Goal: Task Accomplishment & Management: Manage account settings

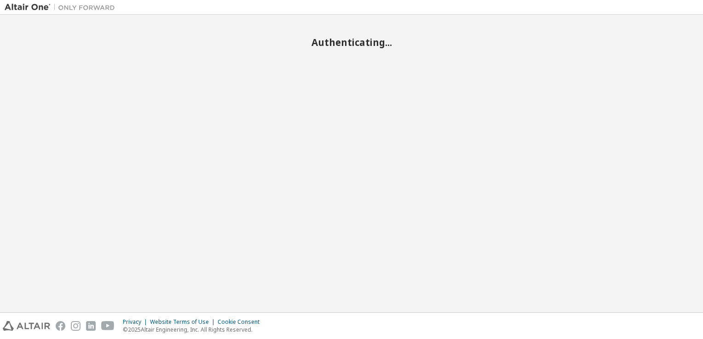
click at [394, 124] on div "Authenticating..." at bounding box center [351, 163] width 693 height 289
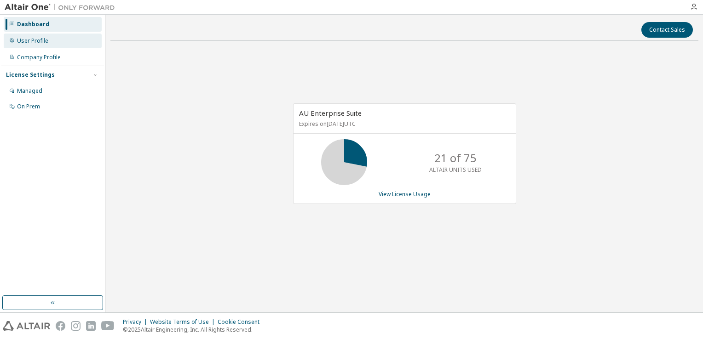
click at [55, 40] on div "User Profile" at bounding box center [53, 41] width 98 height 15
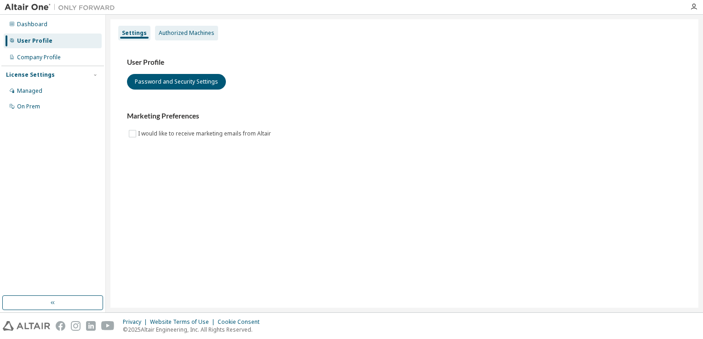
click at [196, 39] on div "Authorized Machines" at bounding box center [186, 33] width 63 height 15
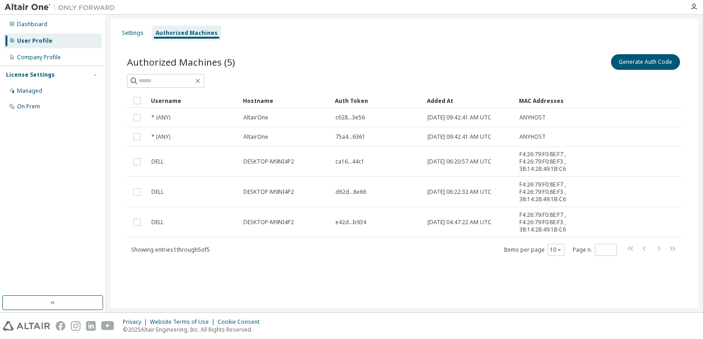
click at [77, 42] on div "User Profile" at bounding box center [53, 41] width 98 height 15
click at [64, 28] on div "Dashboard" at bounding box center [53, 24] width 98 height 15
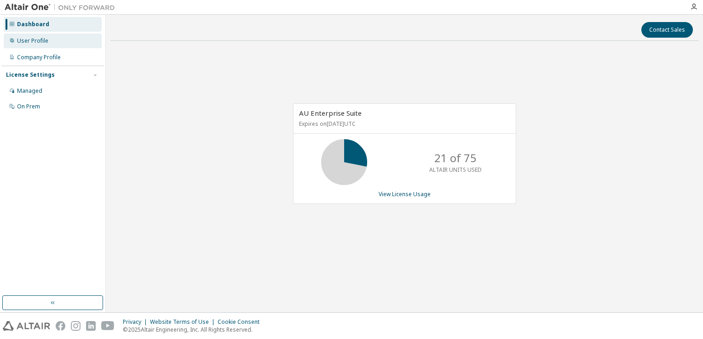
click at [23, 41] on div "User Profile" at bounding box center [32, 40] width 31 height 7
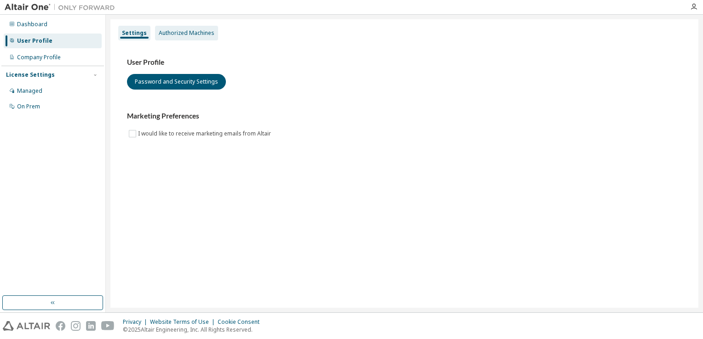
click at [198, 36] on div "Authorized Machines" at bounding box center [187, 32] width 56 height 7
